Goal: Task Accomplishment & Management: Manage account settings

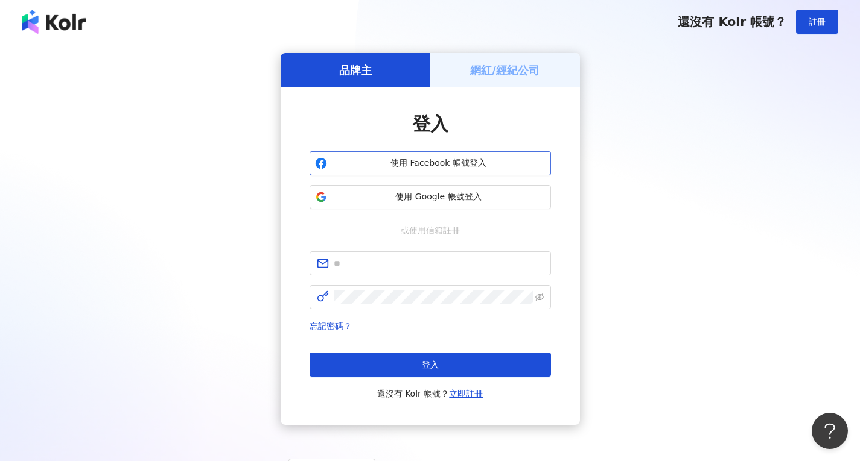
click at [476, 162] on span "使用 Facebook 帳號登入" at bounding box center [439, 163] width 214 height 12
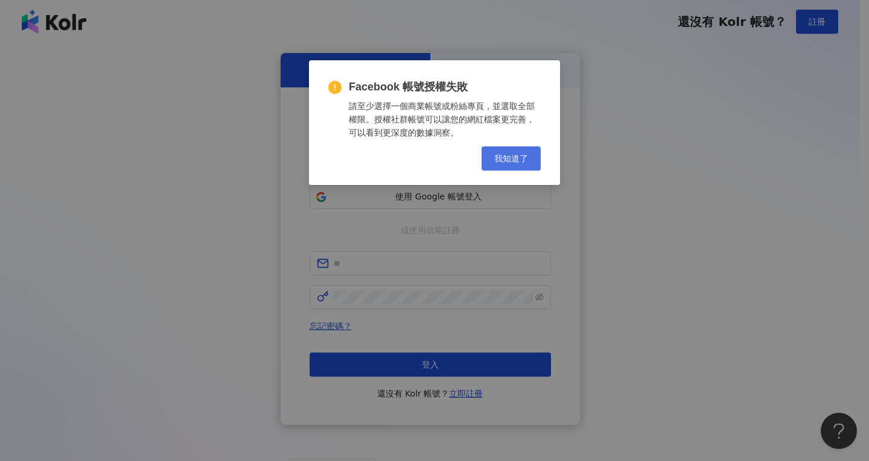
click at [500, 156] on span "我知道了" at bounding box center [511, 159] width 34 height 10
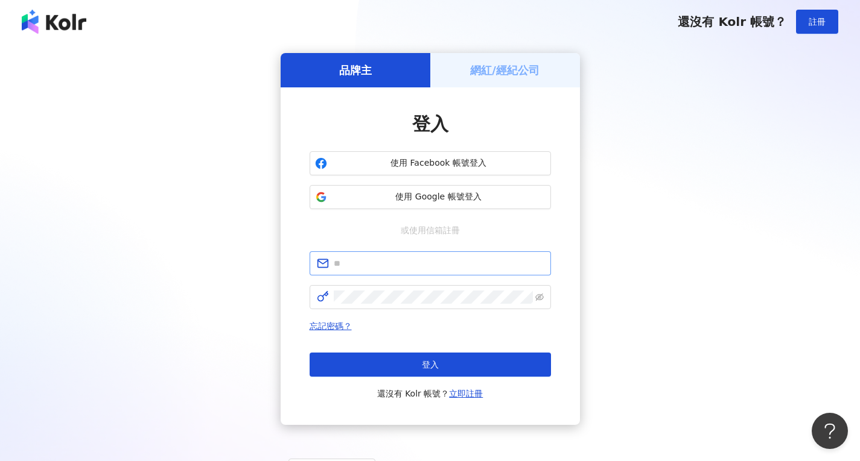
click at [422, 271] on span at bounding box center [429, 264] width 241 height 24
type input "**********"
click at [541, 297] on icon "eye-invisible" at bounding box center [539, 297] width 8 height 8
click at [481, 366] on button "登入" at bounding box center [429, 365] width 241 height 24
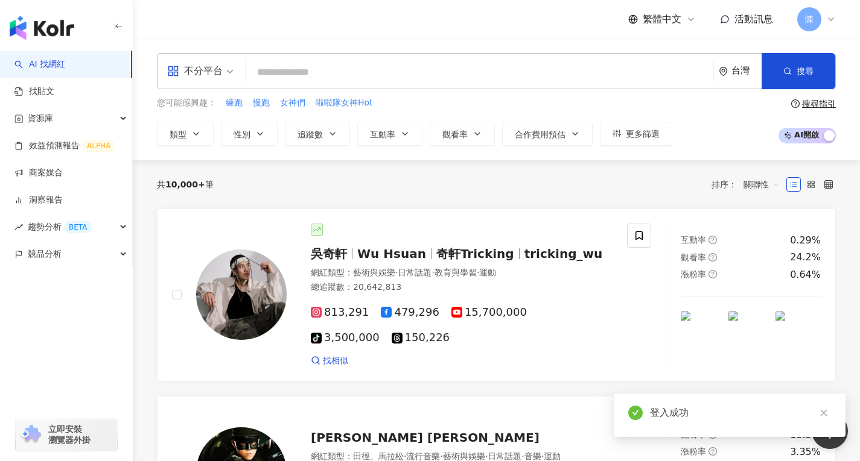
click at [827, 18] on icon at bounding box center [831, 19] width 10 height 10
